Goal: Navigation & Orientation: Understand site structure

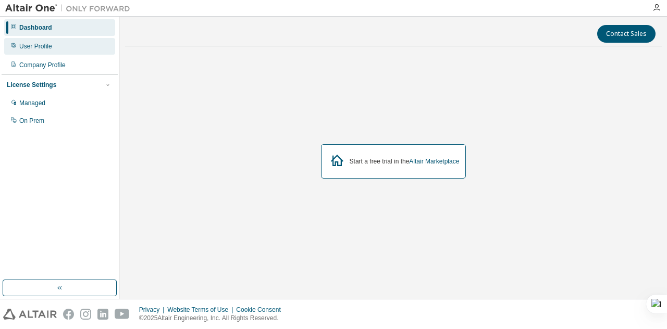
click at [39, 40] on div "User Profile" at bounding box center [59, 46] width 111 height 17
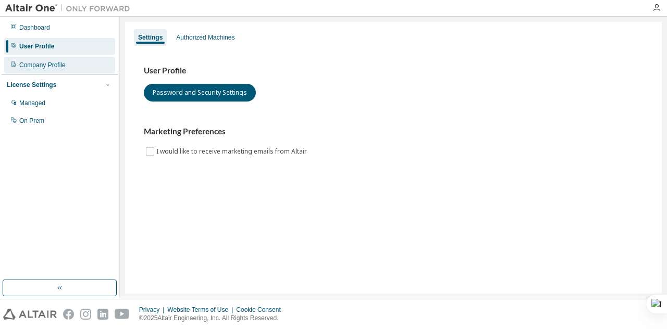
click at [40, 70] on div "Company Profile" at bounding box center [59, 65] width 111 height 17
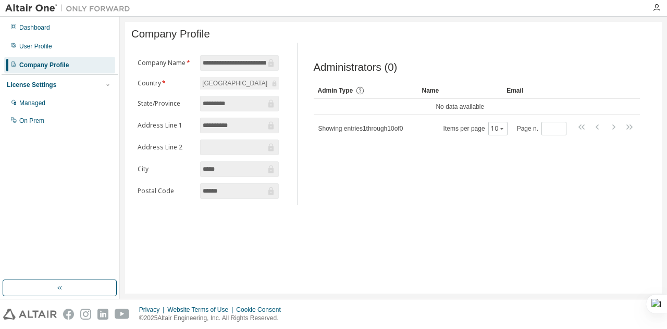
click at [36, 88] on div "License Settings" at bounding box center [32, 85] width 50 height 8
click at [36, 99] on div "Managed" at bounding box center [32, 103] width 26 height 8
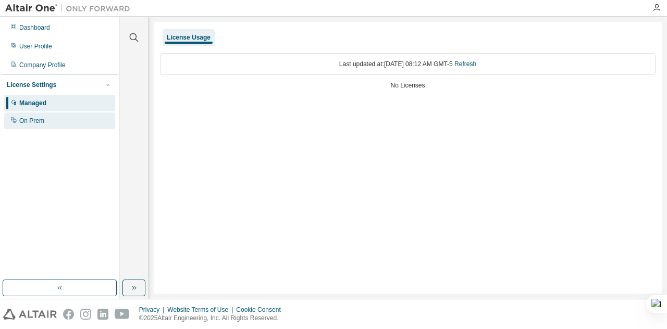
click at [34, 116] on div "On Prem" at bounding box center [59, 121] width 111 height 17
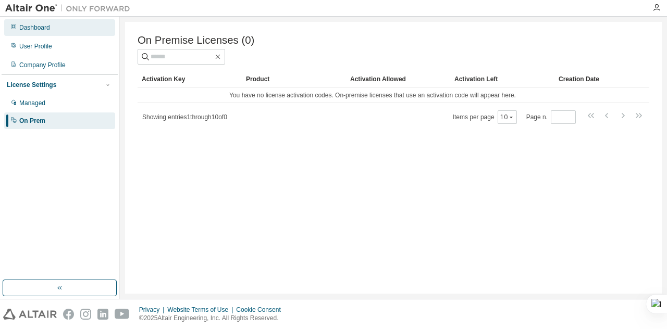
click at [51, 21] on div "Dashboard" at bounding box center [59, 27] width 111 height 17
